Goal: Task Accomplishment & Management: Complete application form

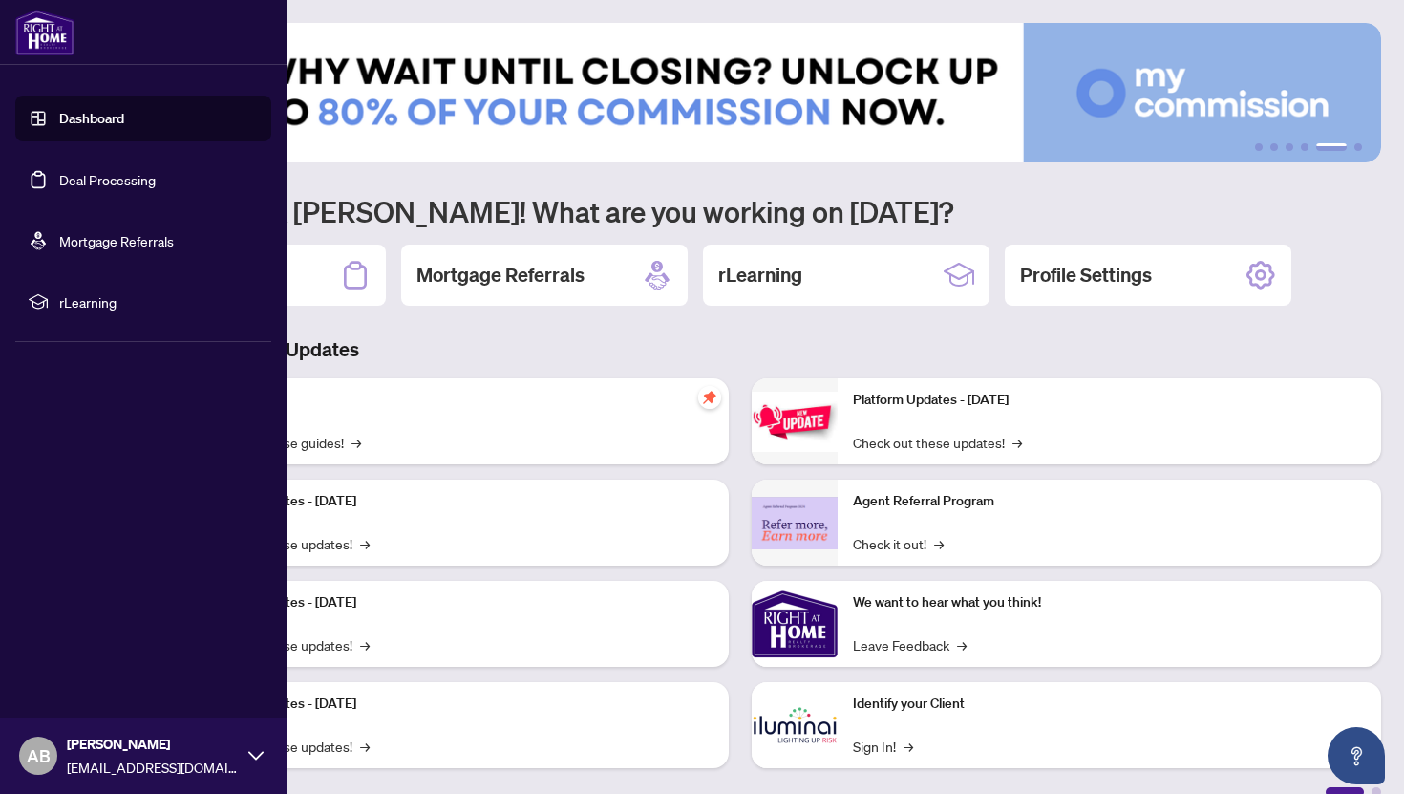
click at [91, 185] on link "Deal Processing" at bounding box center [107, 179] width 96 height 17
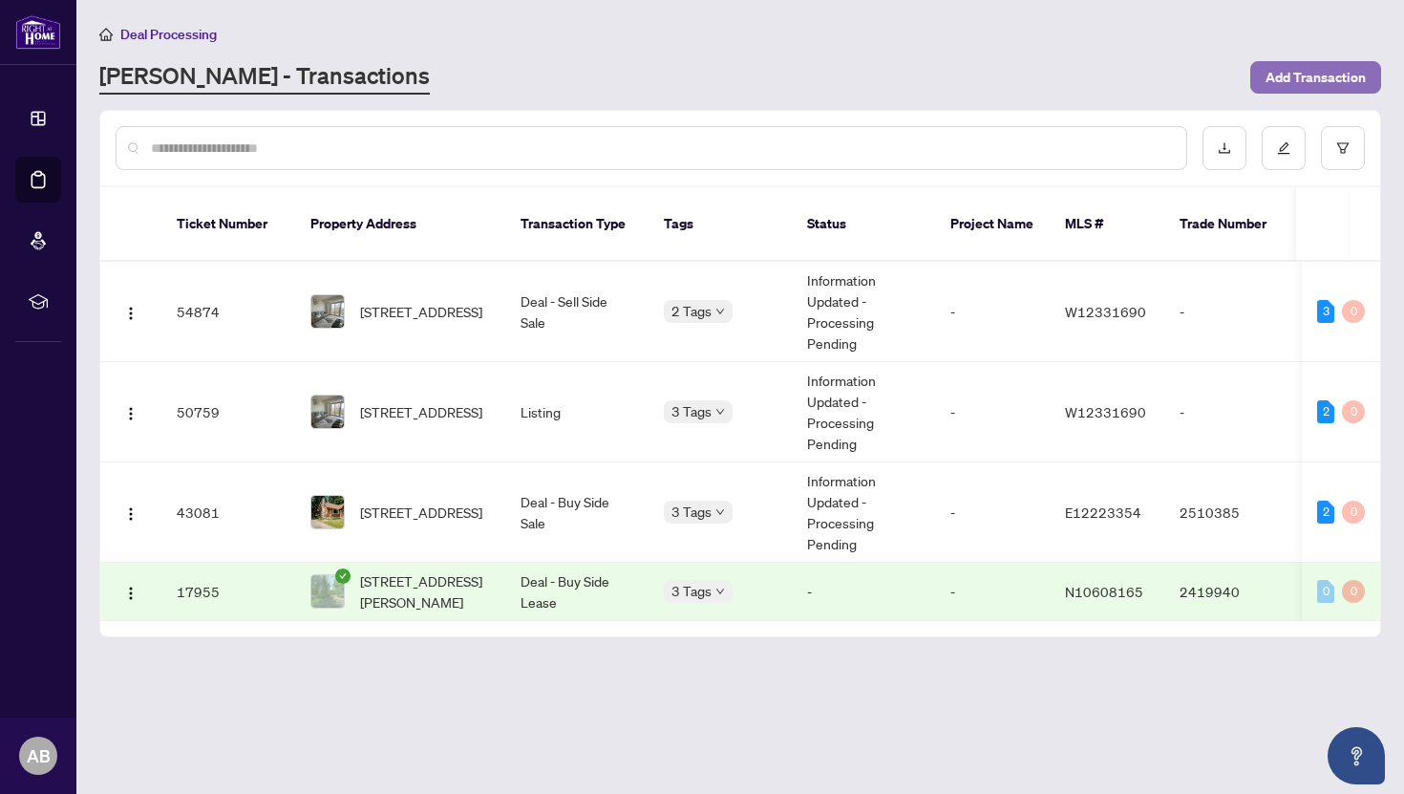
click at [1336, 77] on span "Add Transaction" at bounding box center [1316, 77] width 100 height 31
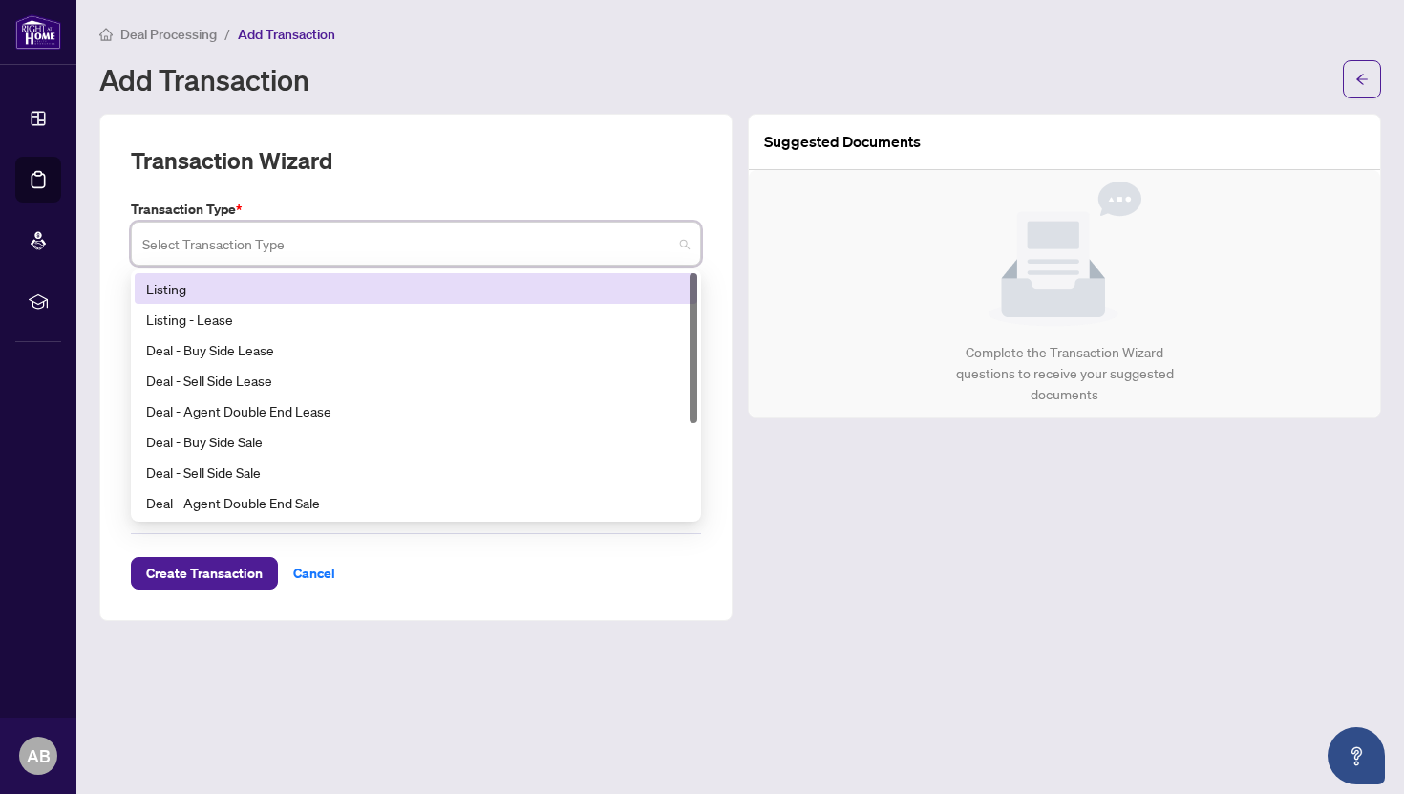
click at [363, 247] on input "search" at bounding box center [407, 246] width 530 height 42
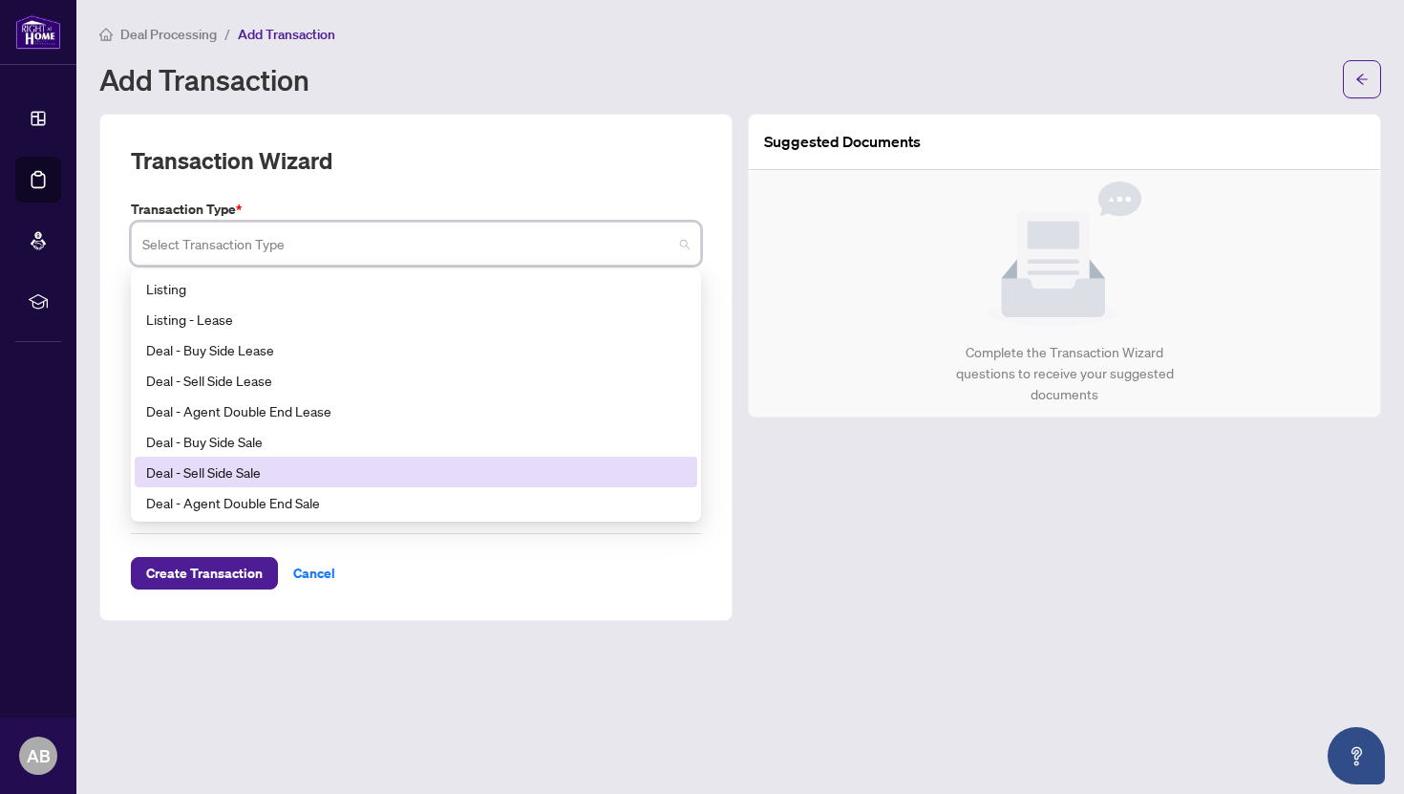
click at [297, 467] on div "Deal - Sell Side Sale" at bounding box center [416, 471] width 540 height 21
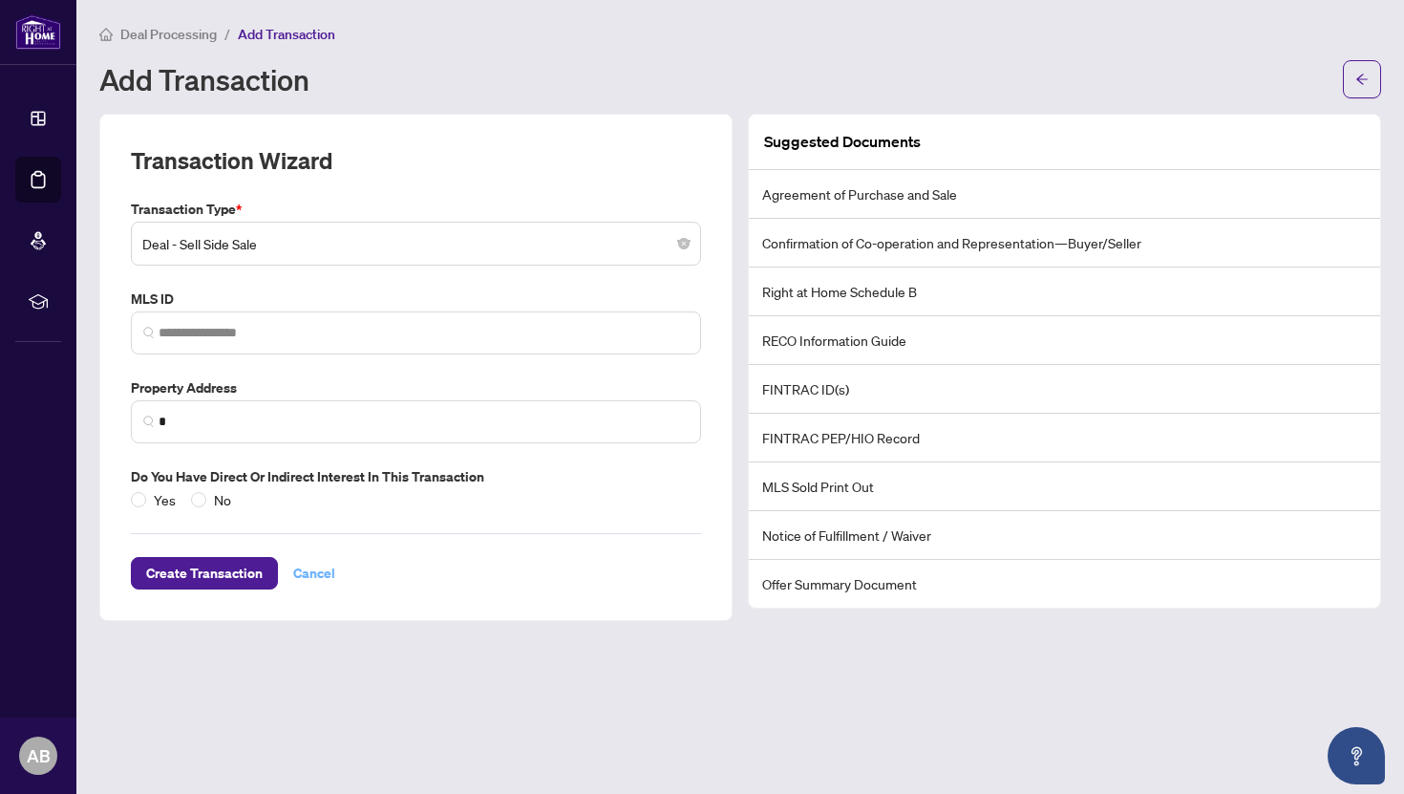
click at [302, 574] on span "Cancel" at bounding box center [314, 573] width 42 height 31
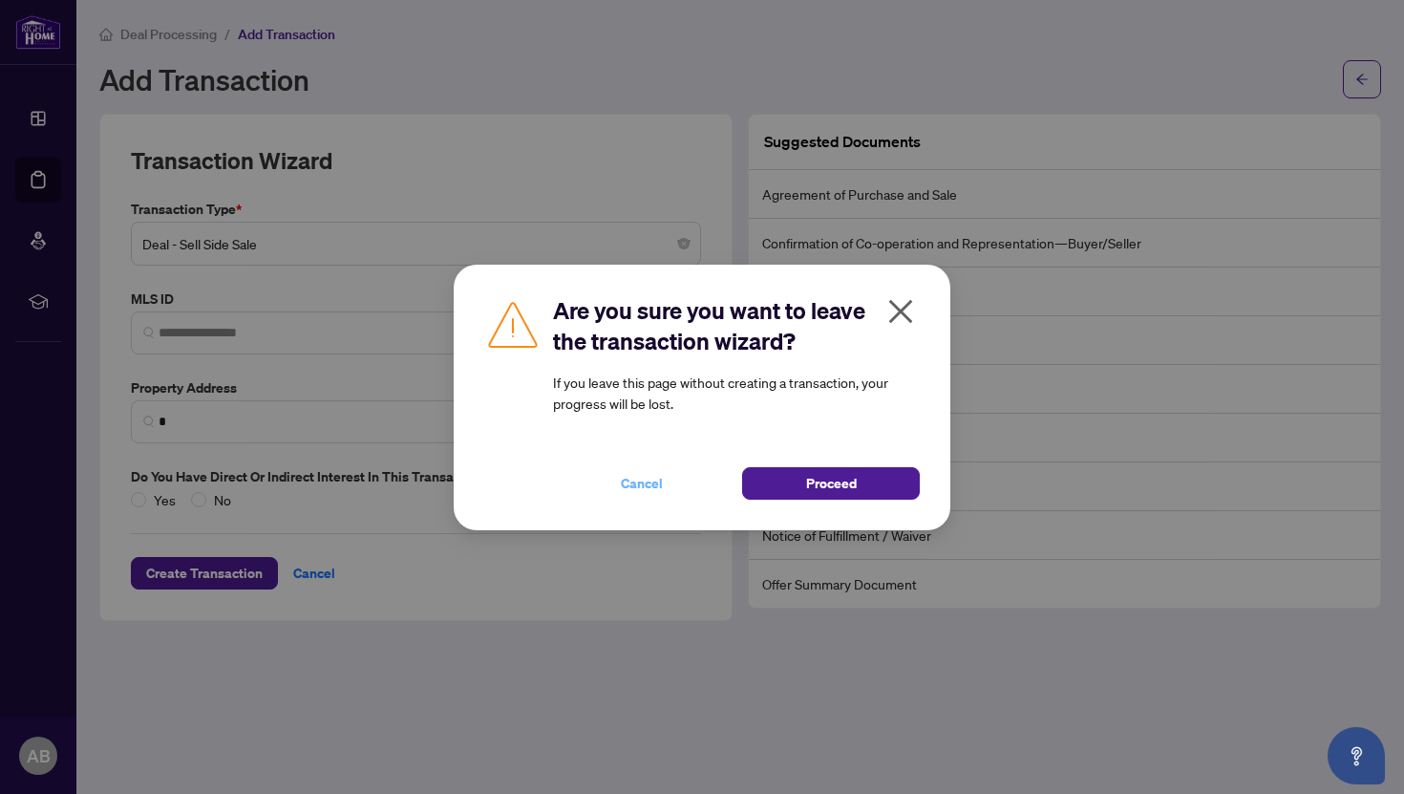
click at [655, 478] on span "Cancel" at bounding box center [642, 483] width 42 height 31
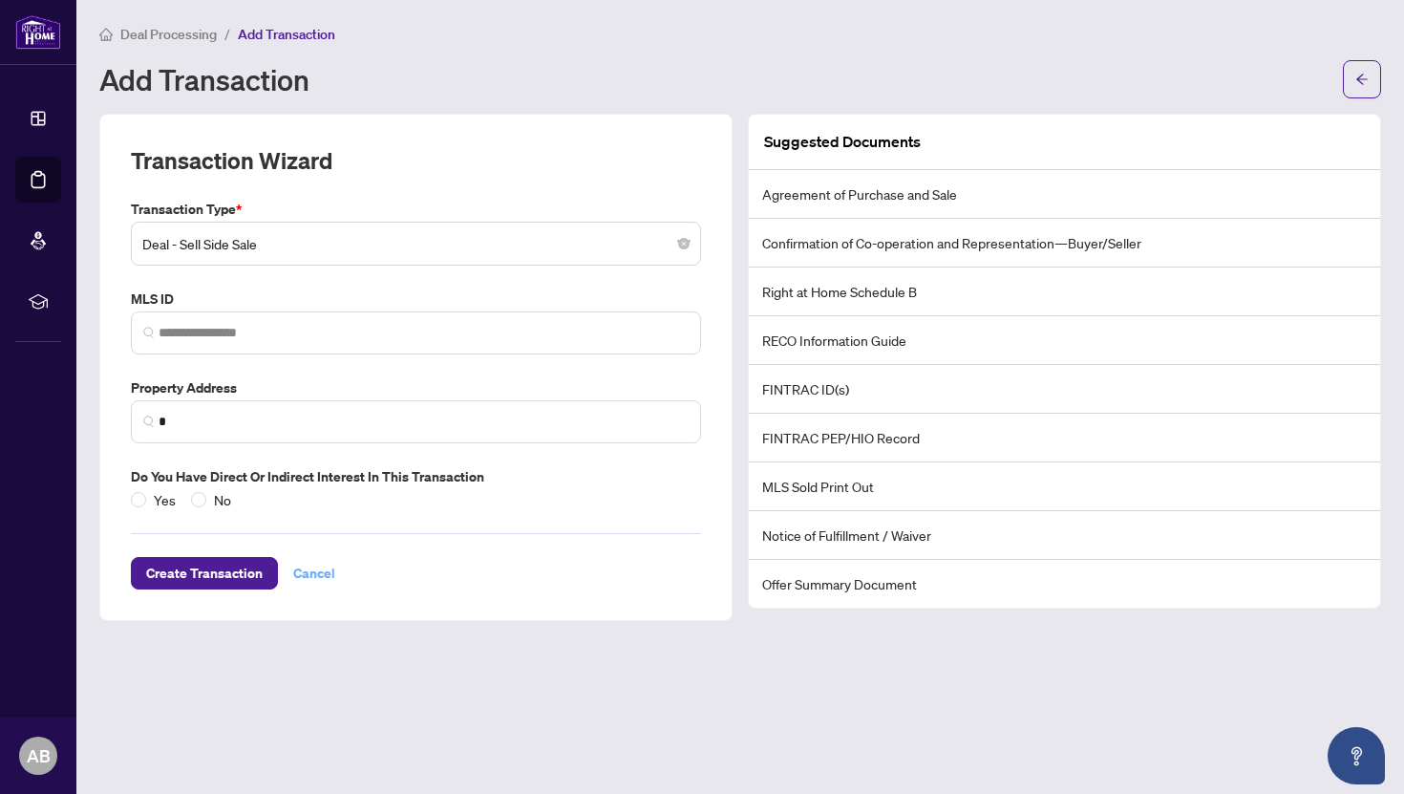
click at [307, 562] on span "Cancel" at bounding box center [314, 573] width 42 height 31
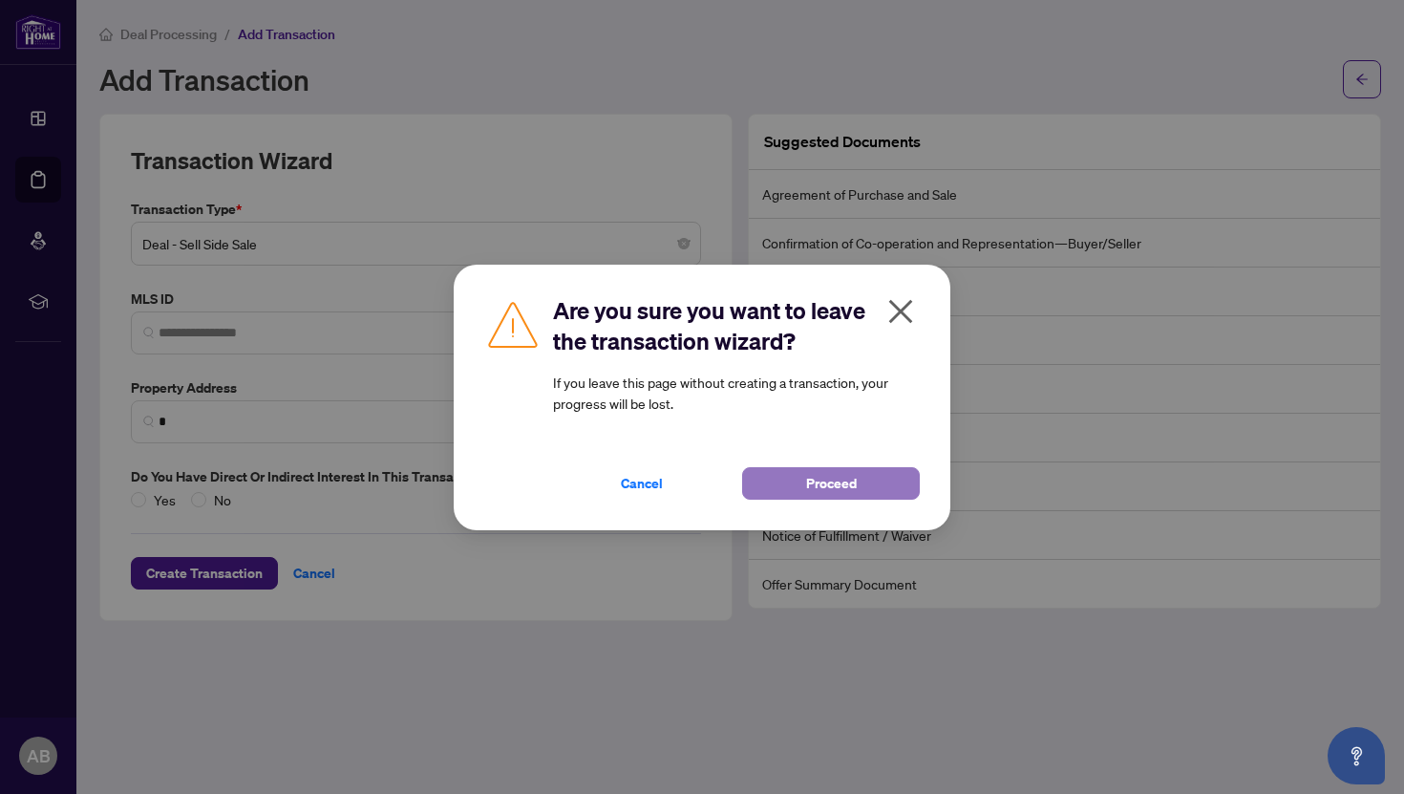
click at [825, 488] on span "Proceed" at bounding box center [831, 483] width 51 height 31
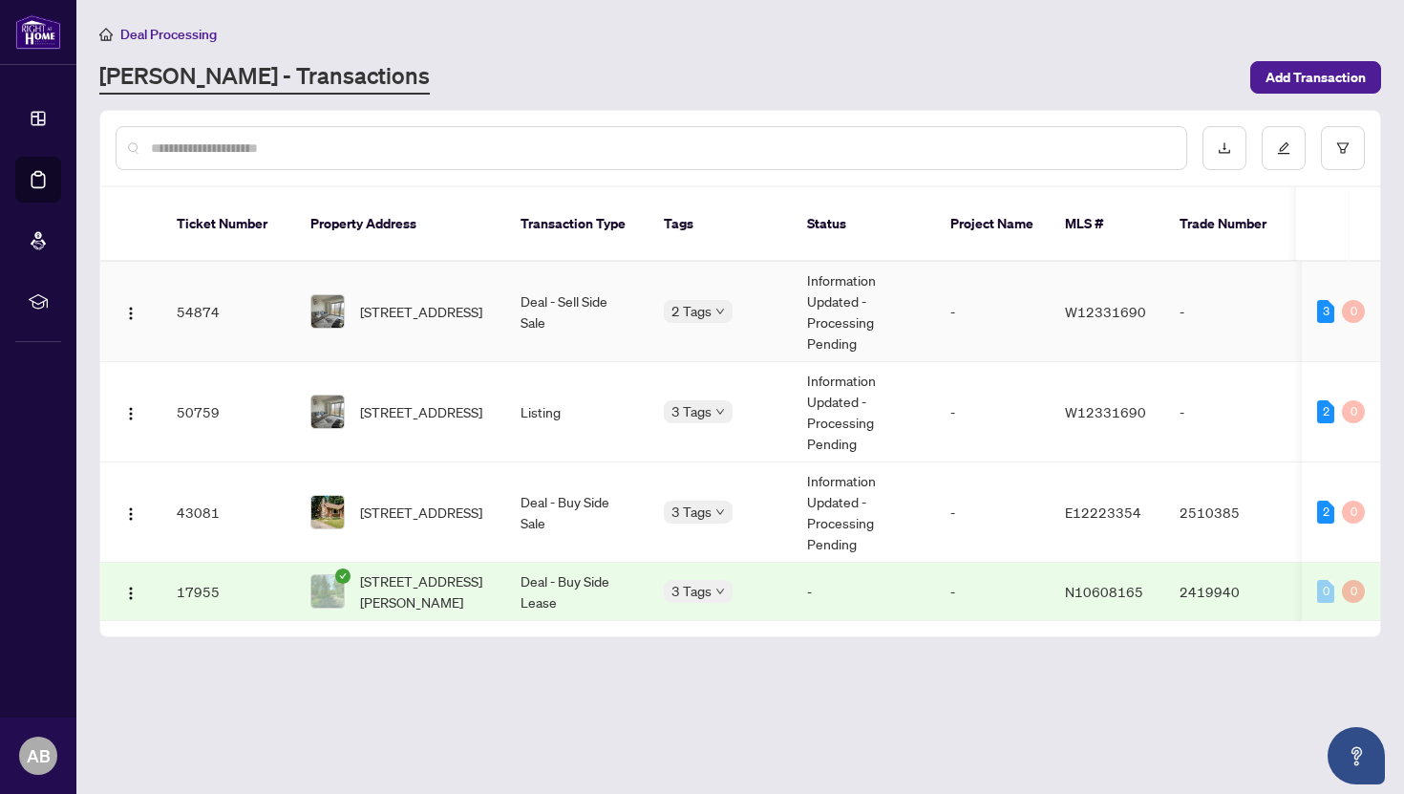
click at [537, 308] on td "Deal - Sell Side Sale" at bounding box center [576, 312] width 143 height 100
